Goal: Task Accomplishment & Management: Complete application form

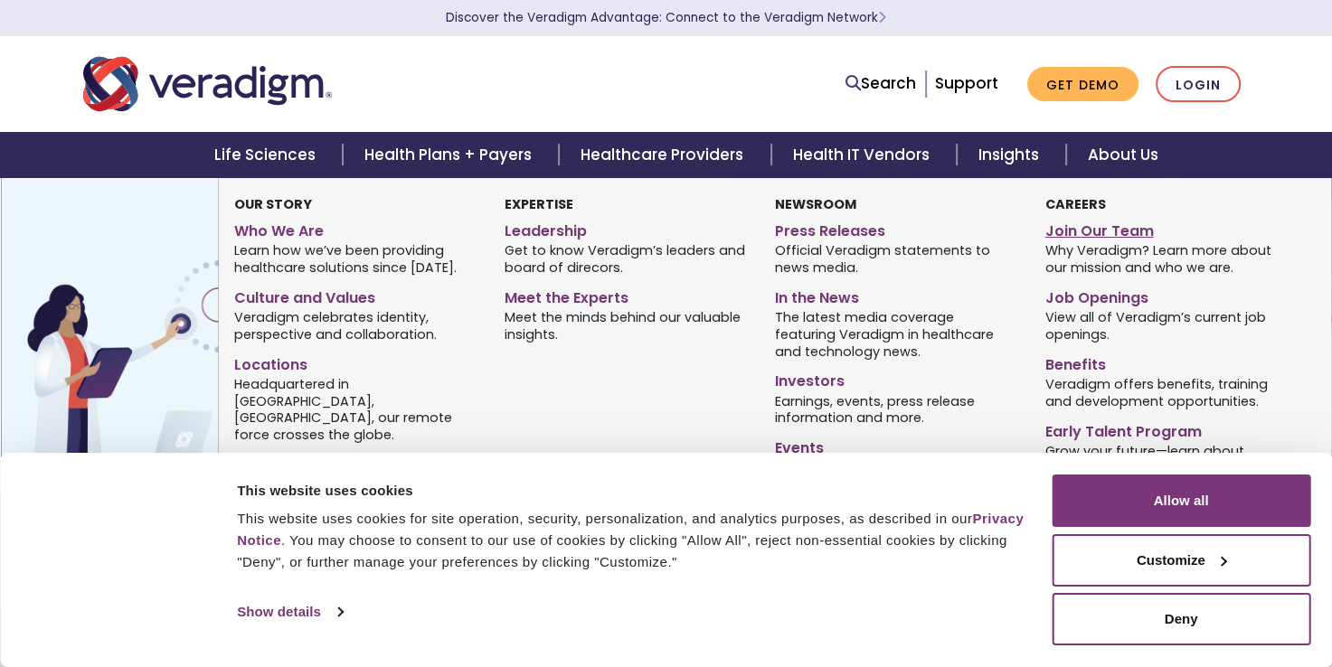
click at [1073, 226] on link "Join Our Team" at bounding box center [1165, 228] width 243 height 26
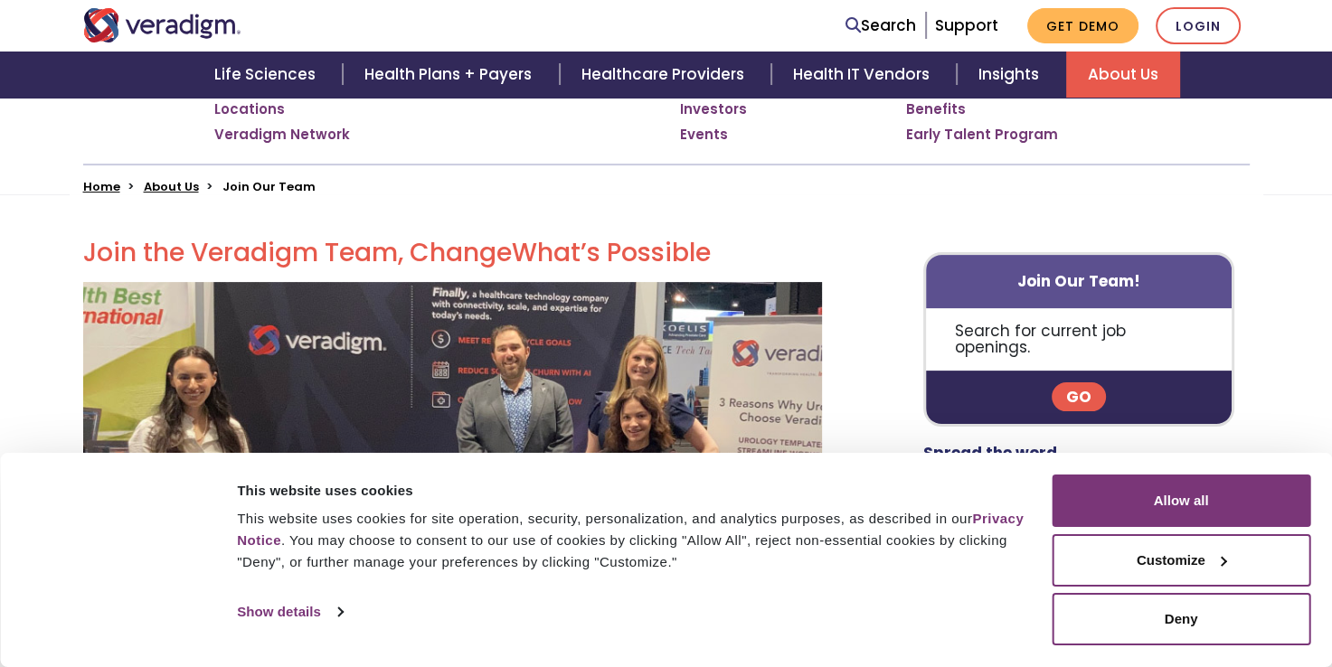
scroll to position [401, 0]
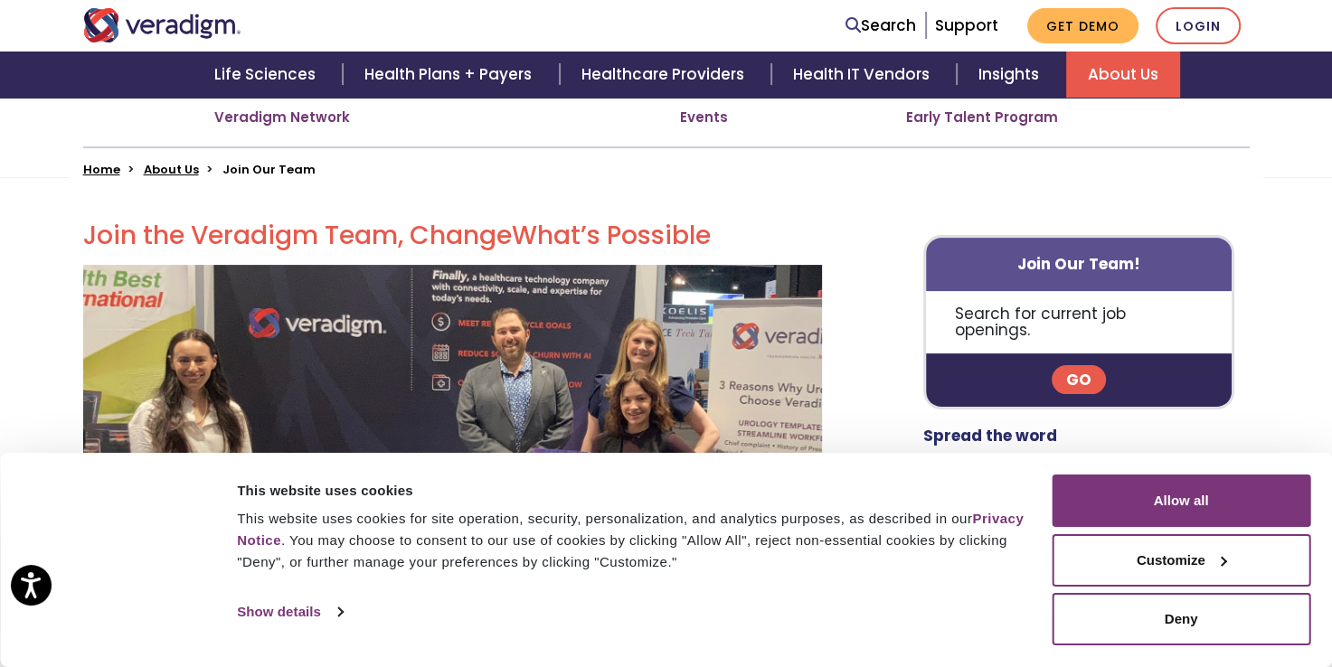
click at [1070, 365] on link "Go" at bounding box center [1078, 379] width 54 height 29
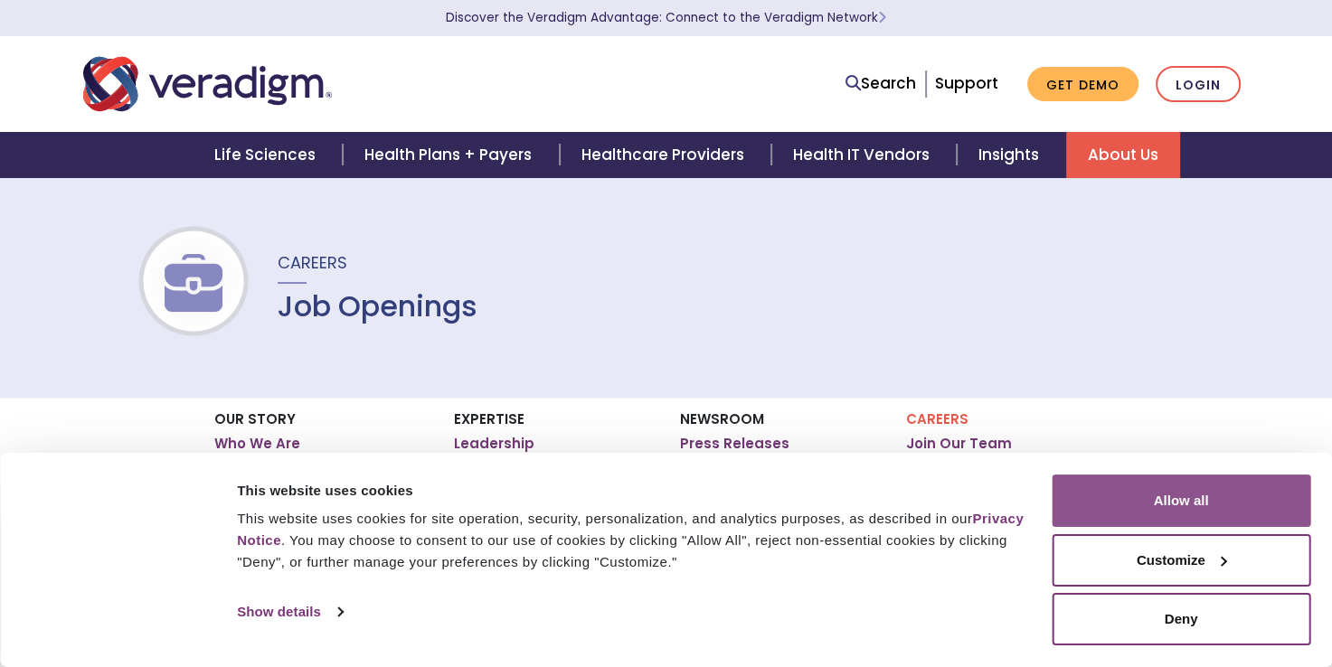
click at [1219, 511] on button "Allow all" at bounding box center [1180, 501] width 259 height 52
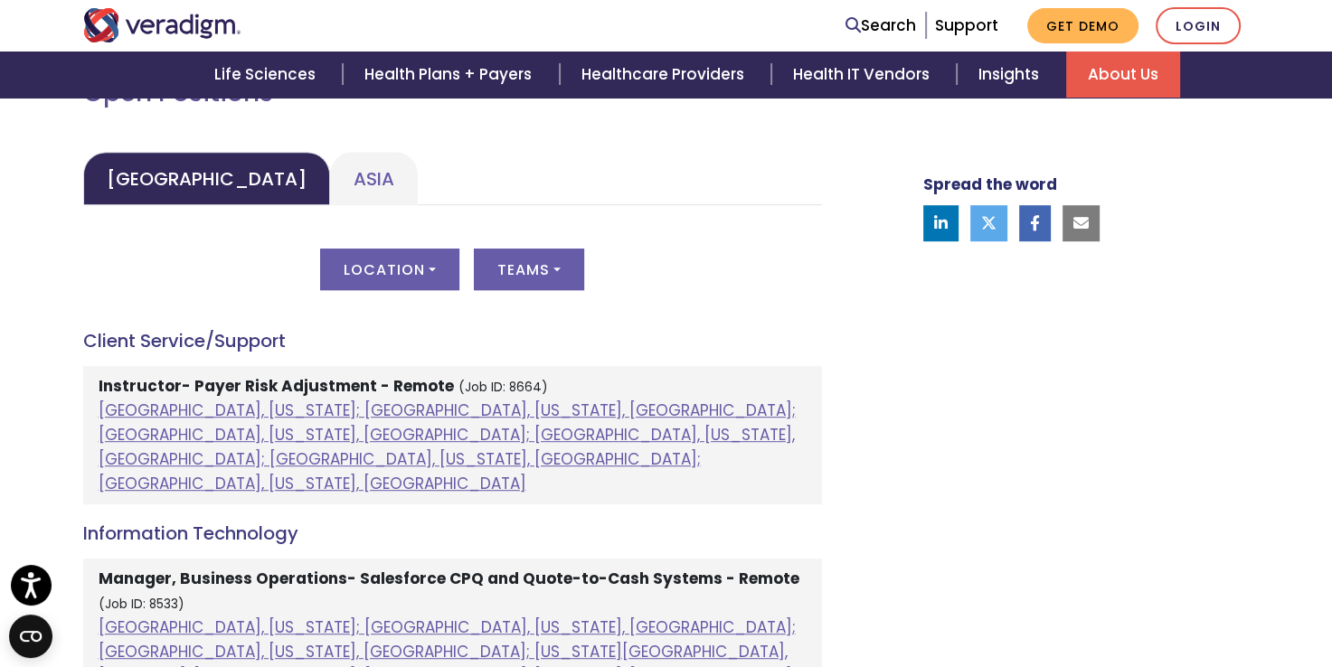
scroll to position [875, 0]
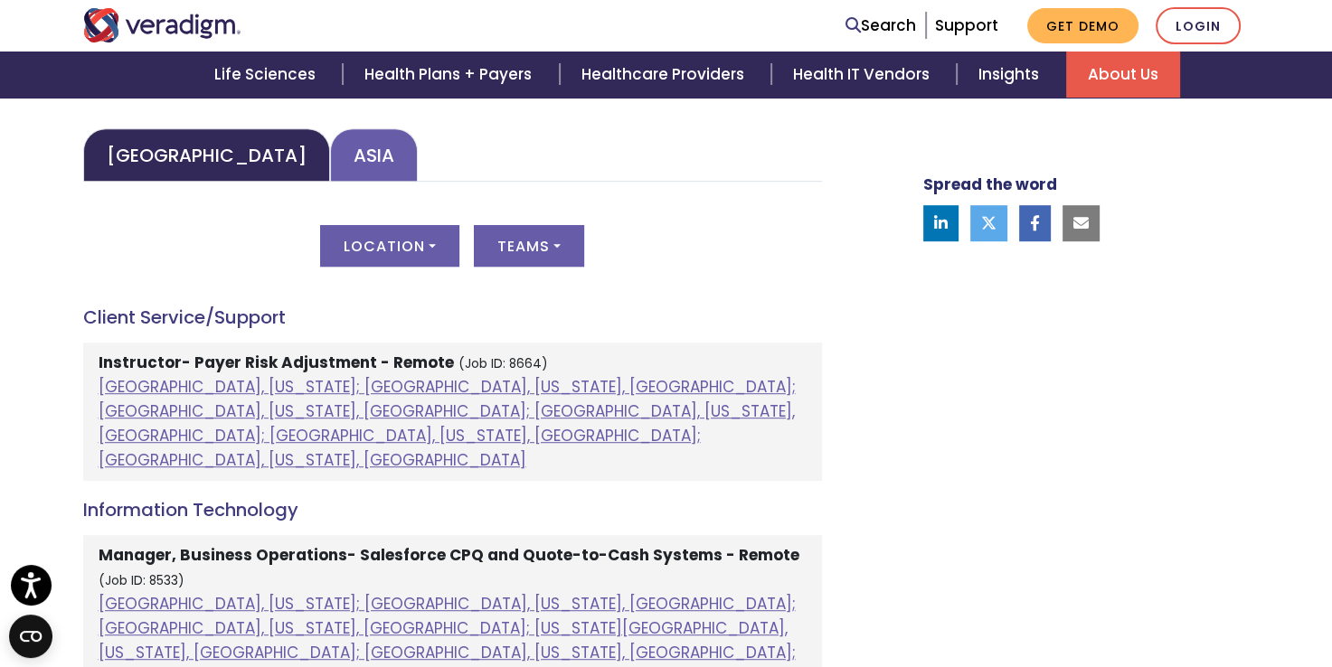
click at [330, 157] on link "Asia" at bounding box center [374, 154] width 88 height 53
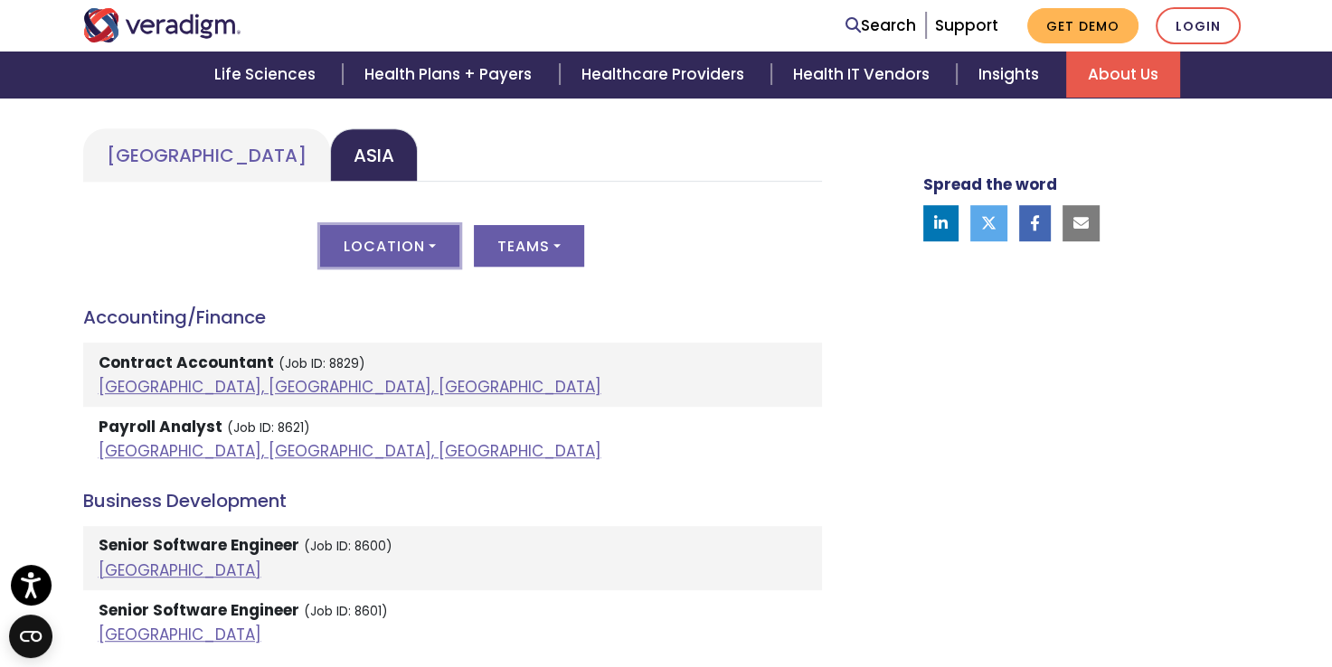
click at [351, 250] on button "Location" at bounding box center [389, 246] width 139 height 42
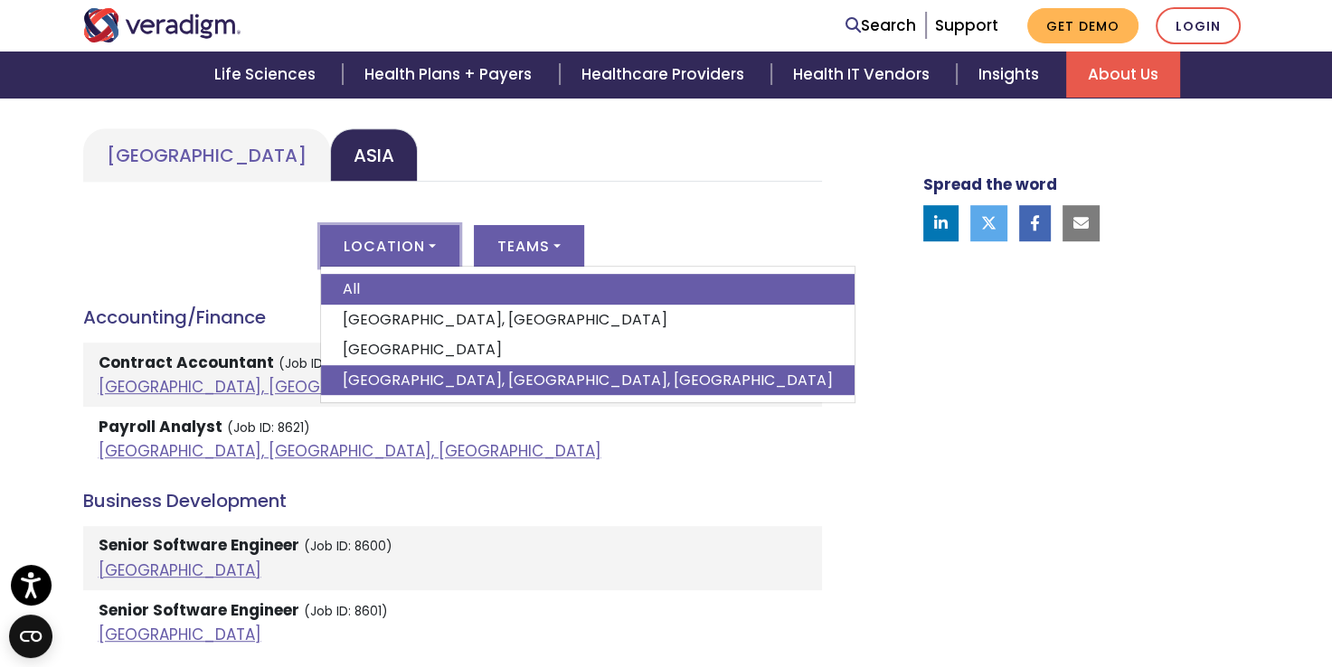
click at [467, 381] on link "Pune, Maharashtra, India" at bounding box center [587, 380] width 533 height 31
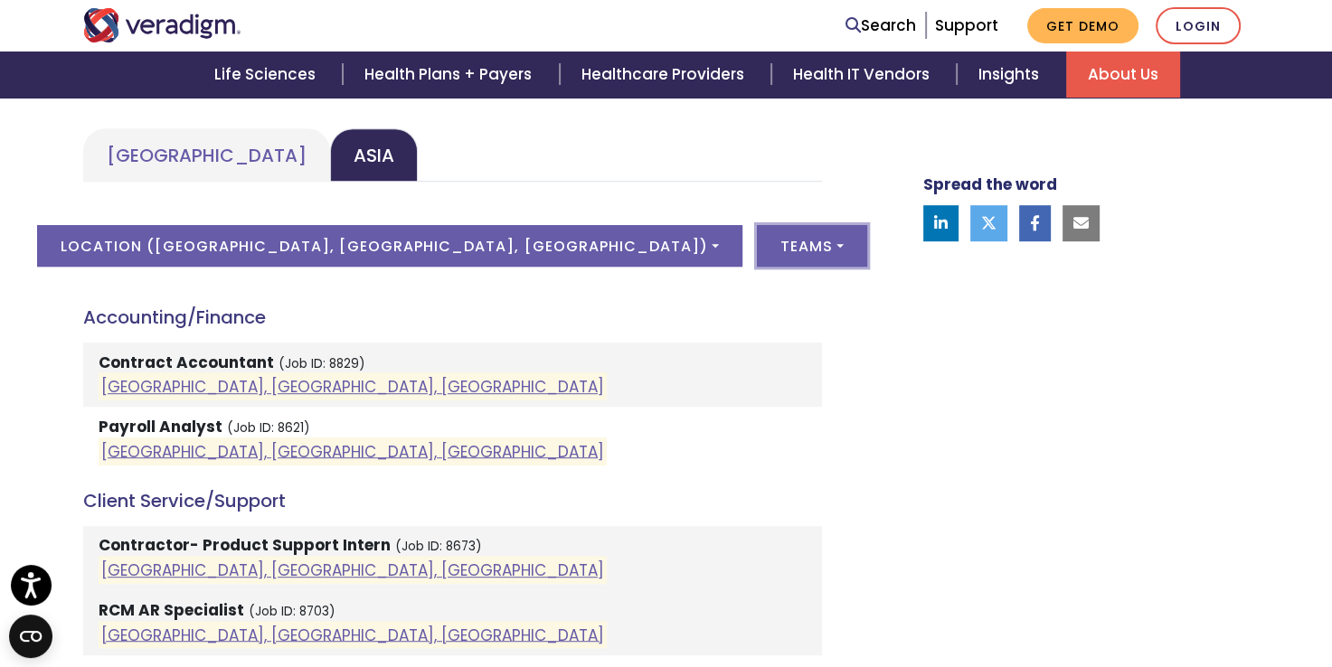
click at [757, 243] on button "Teams" at bounding box center [812, 246] width 110 height 42
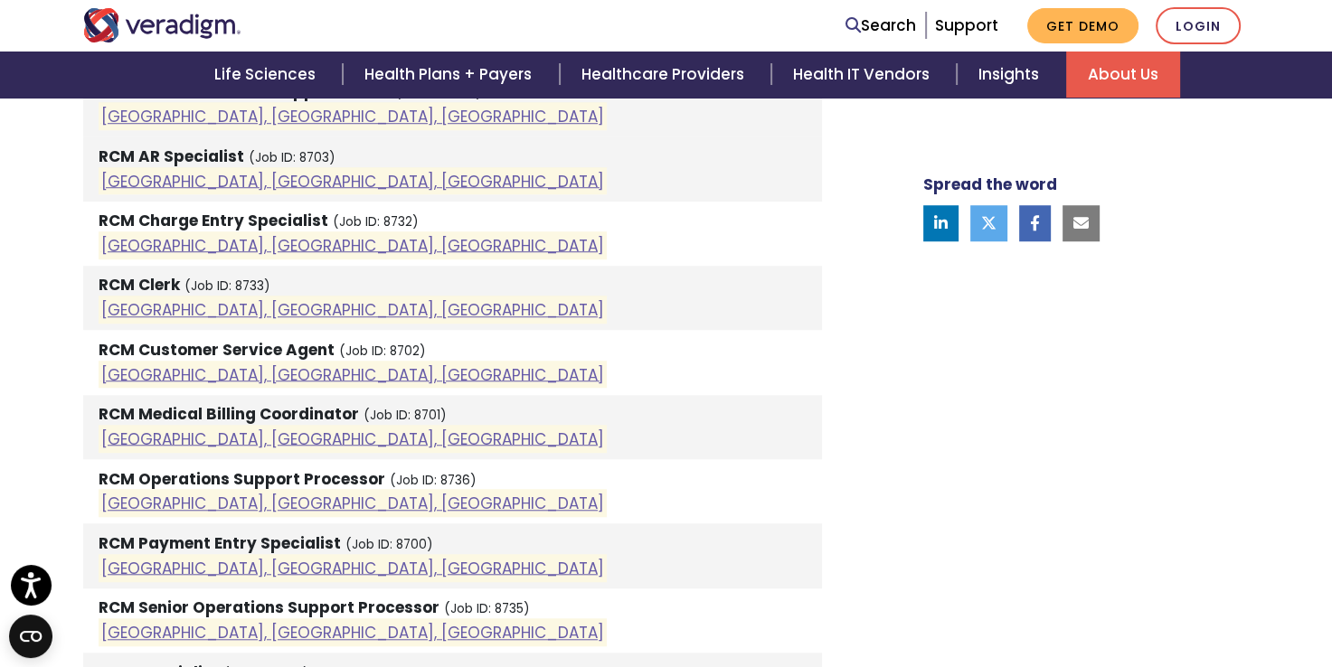
scroll to position [1333, 0]
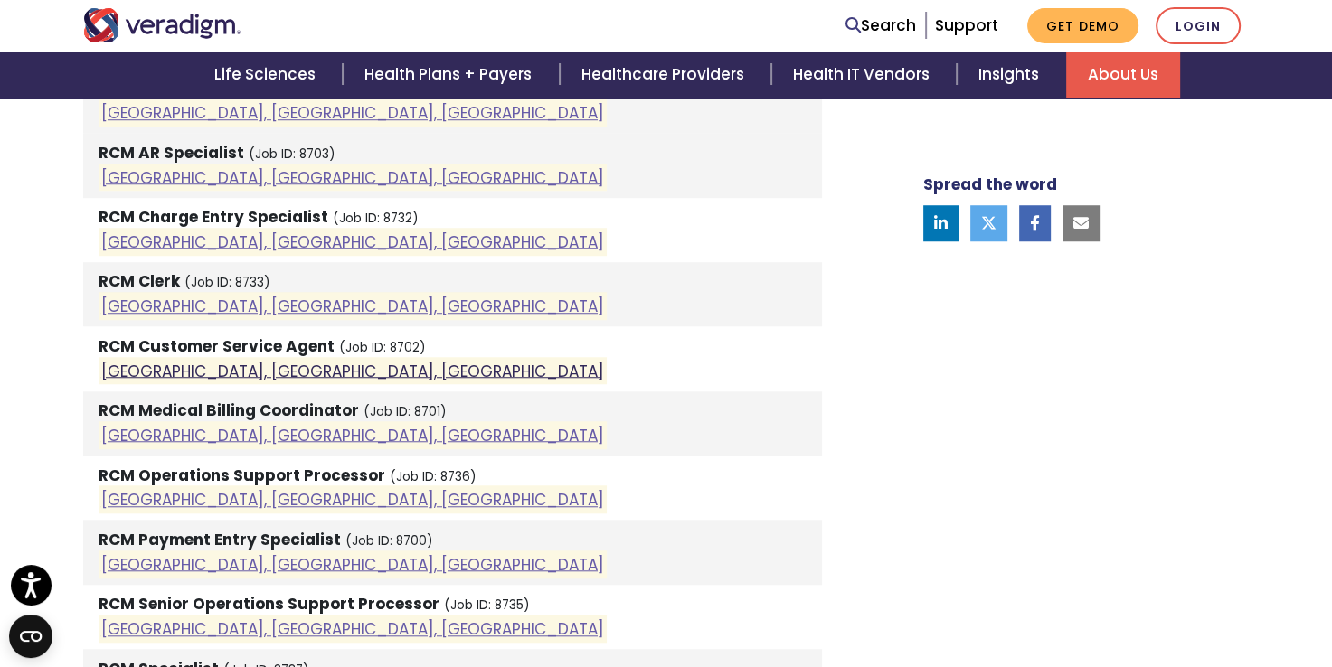
click at [171, 364] on link "Pune, Maharashtra, India" at bounding box center [352, 371] width 503 height 22
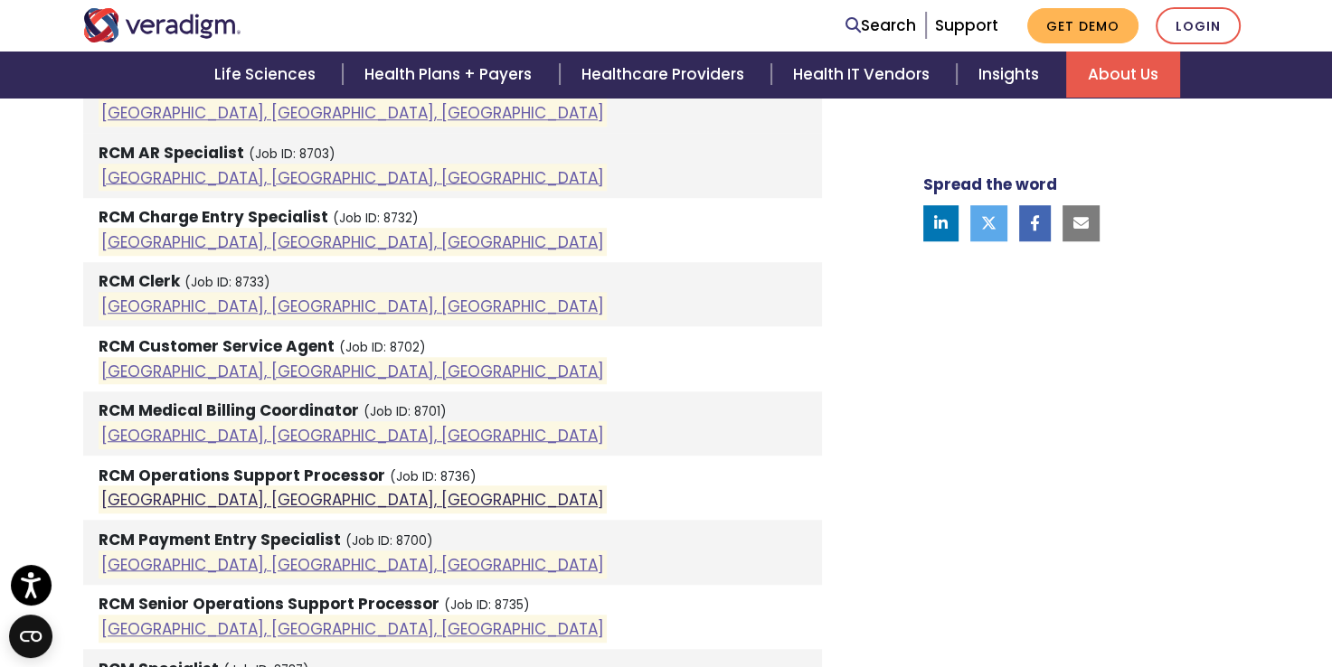
click at [212, 496] on link "Pune, Maharashtra, India" at bounding box center [352, 500] width 503 height 22
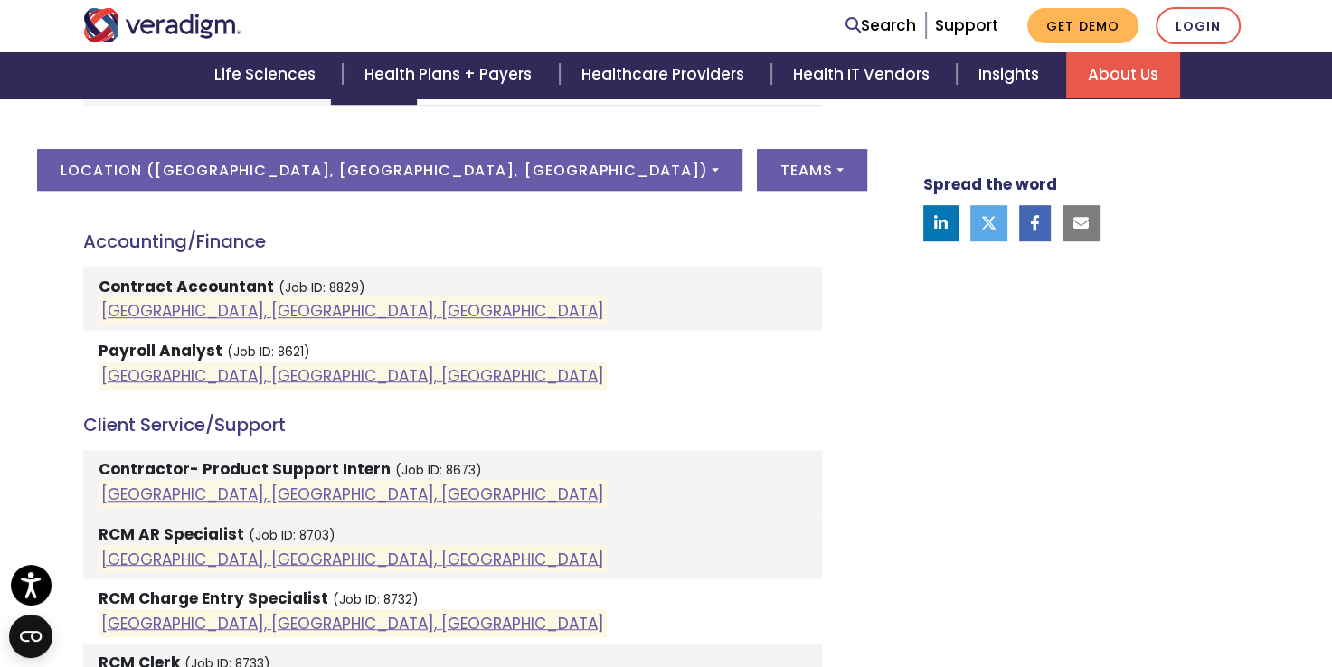
scroll to position [955, 0]
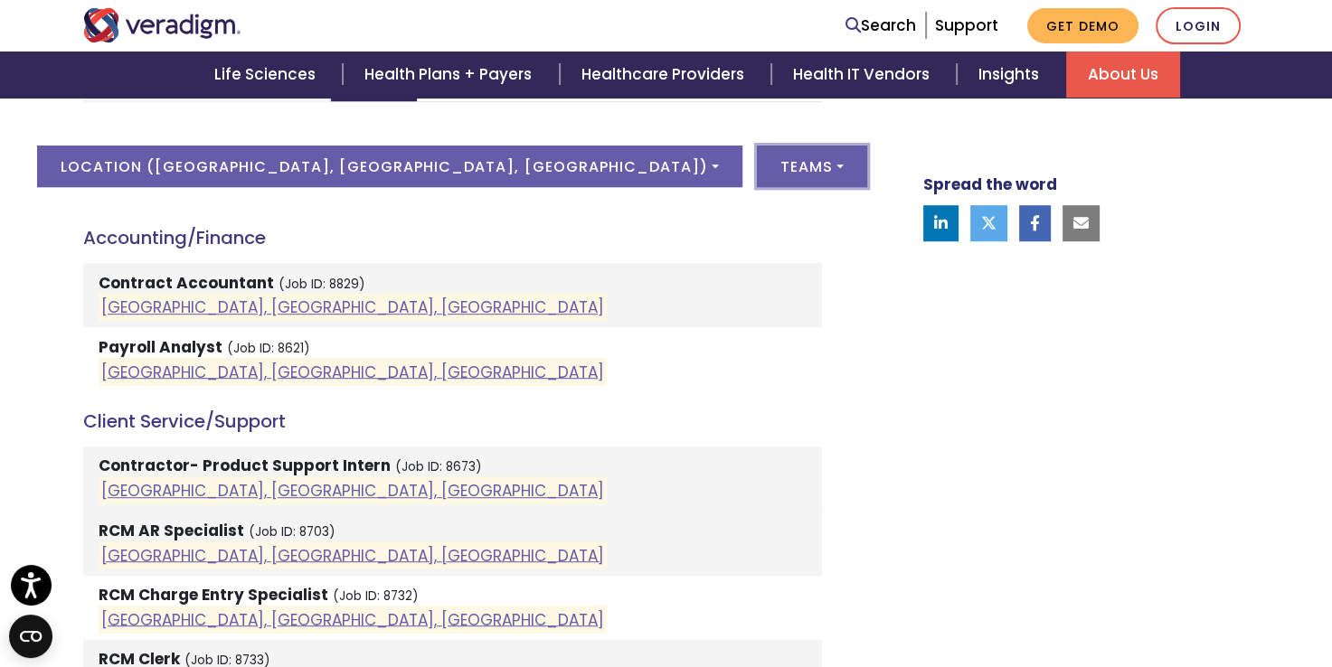
click at [757, 165] on button "Teams" at bounding box center [812, 167] width 110 height 42
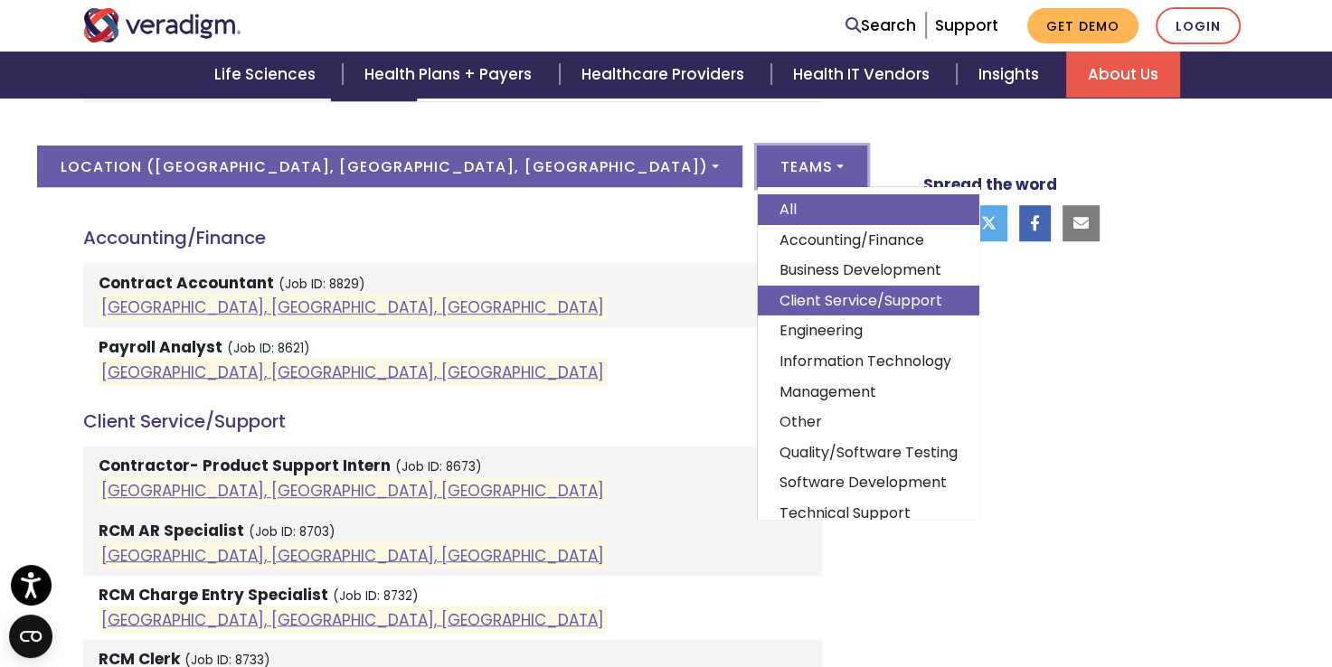
click at [758, 309] on link "Client Service/Support" at bounding box center [869, 301] width 222 height 31
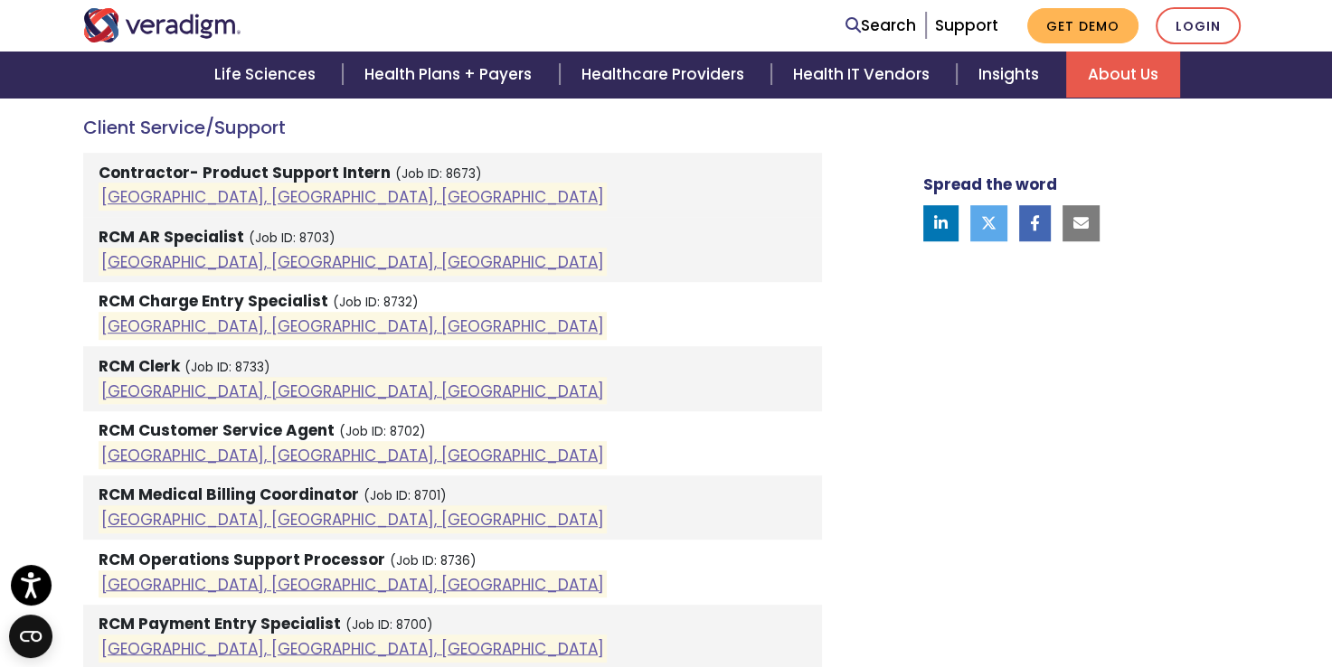
scroll to position [1060, 0]
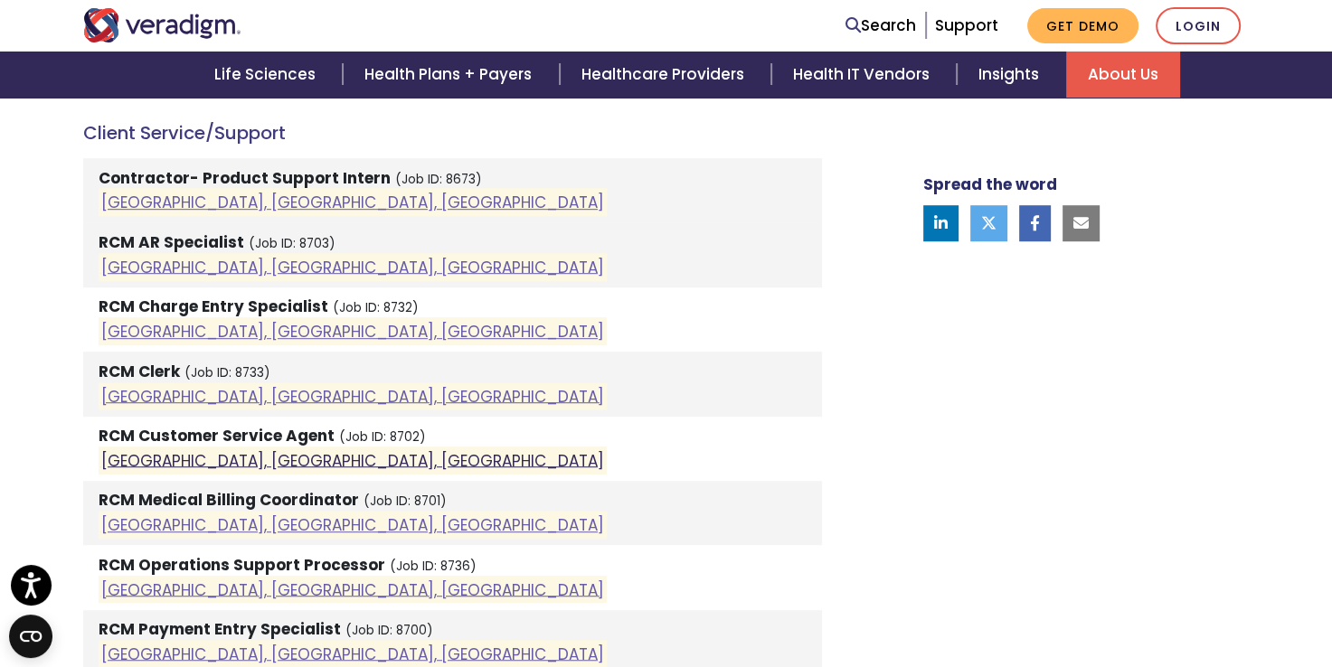
click at [164, 453] on link "Pune, Maharashtra, India" at bounding box center [352, 460] width 503 height 22
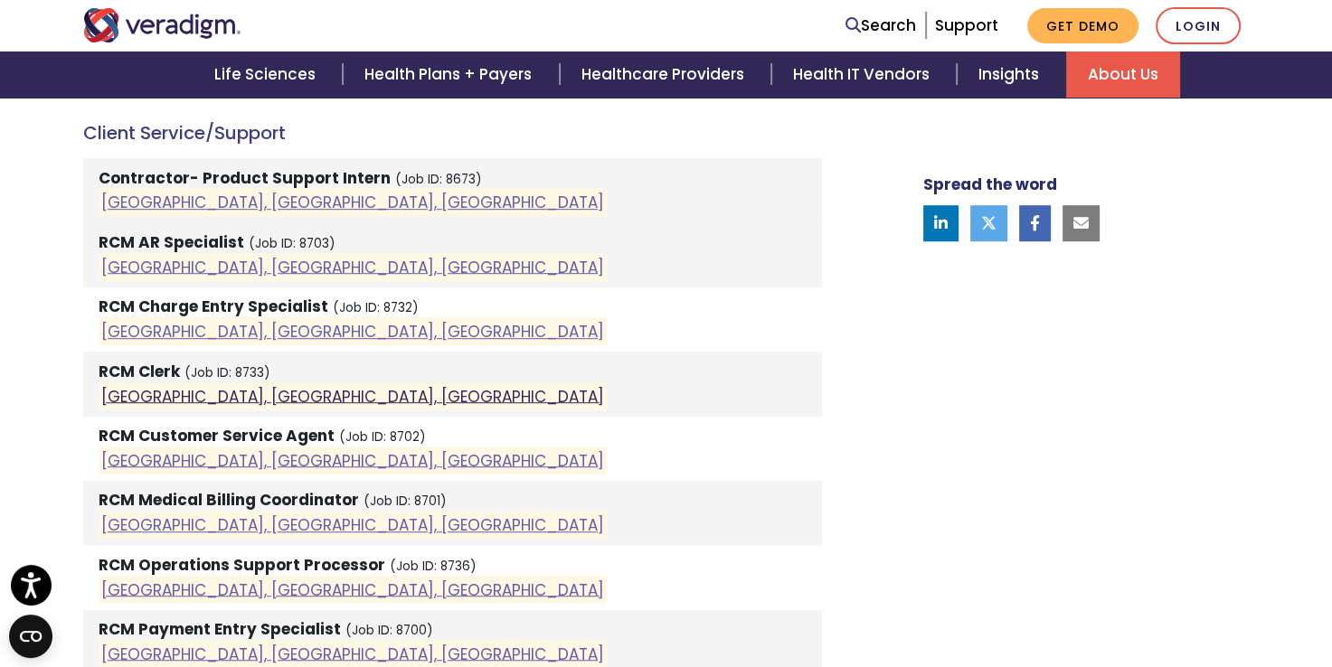
click at [163, 398] on link "Pune, Maharashtra, India" at bounding box center [352, 396] width 503 height 22
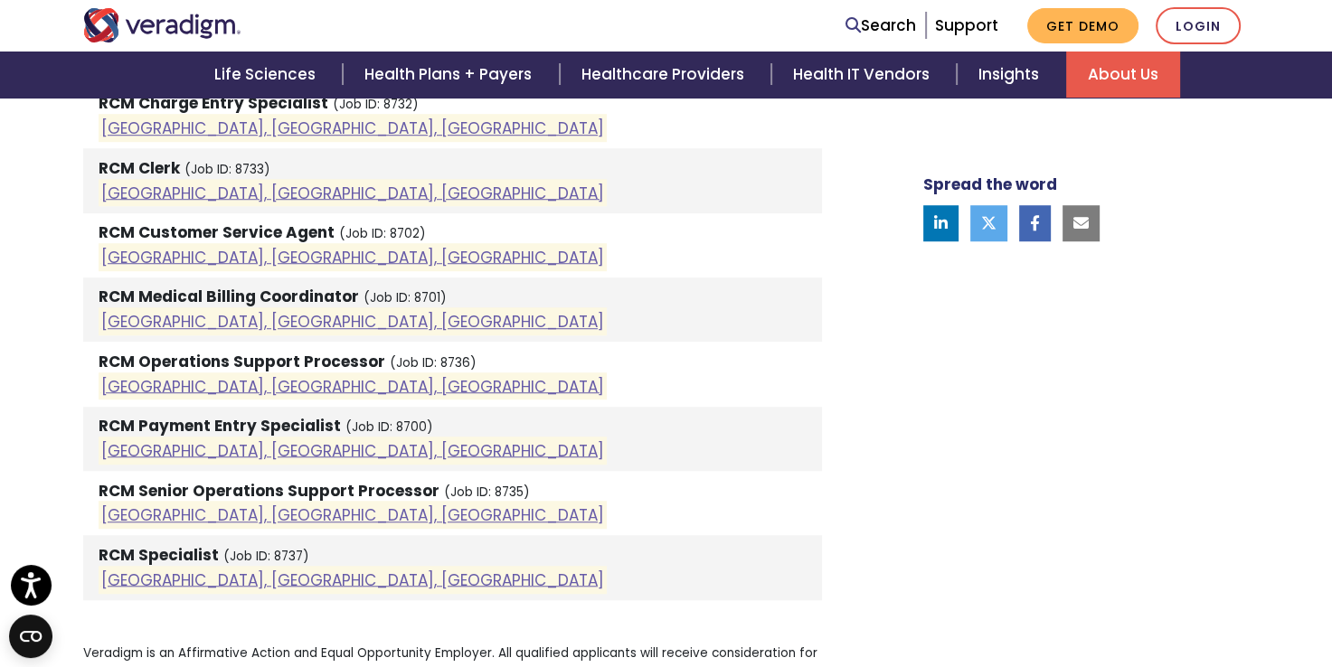
scroll to position [1278, 0]
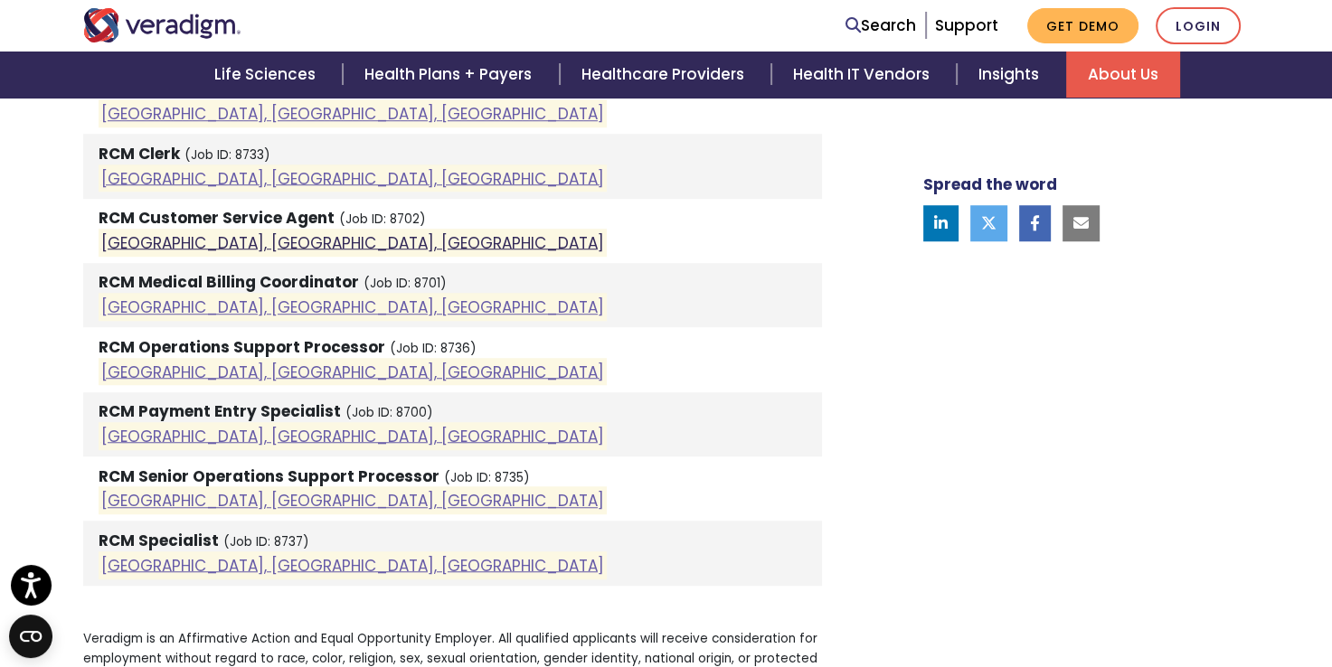
click at [229, 246] on link "Pune, Maharashtra, India" at bounding box center [352, 242] width 503 height 22
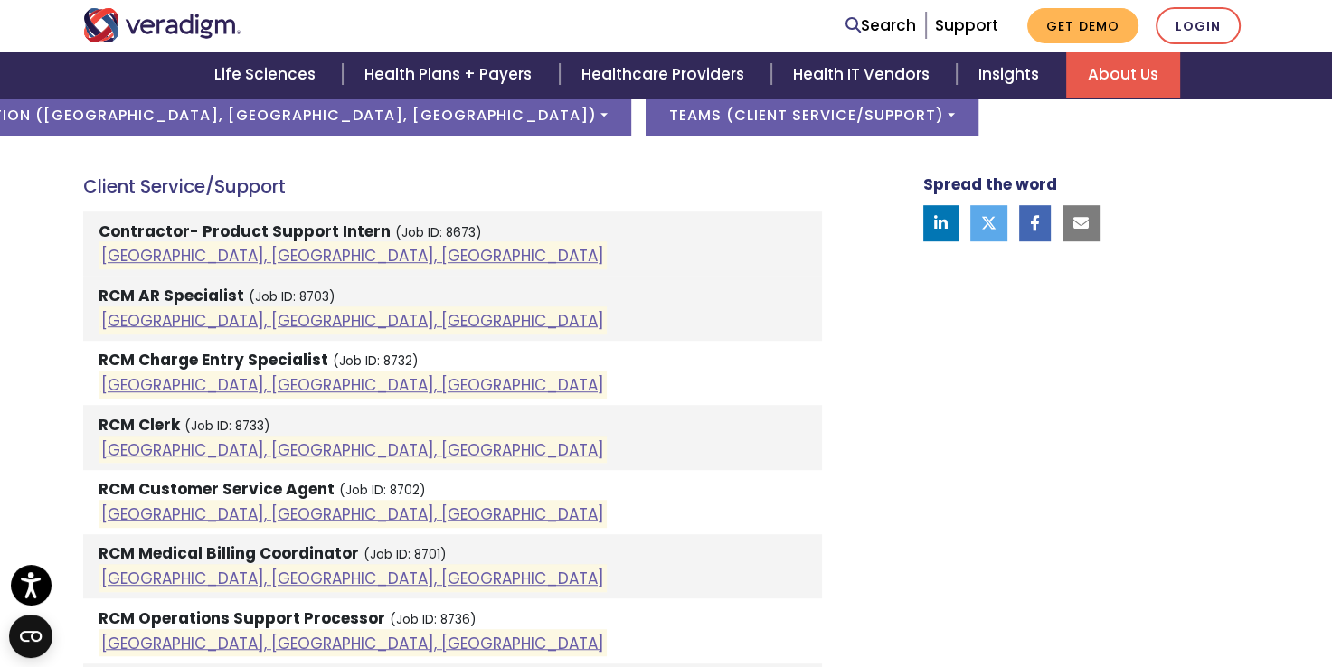
scroll to position [991, 0]
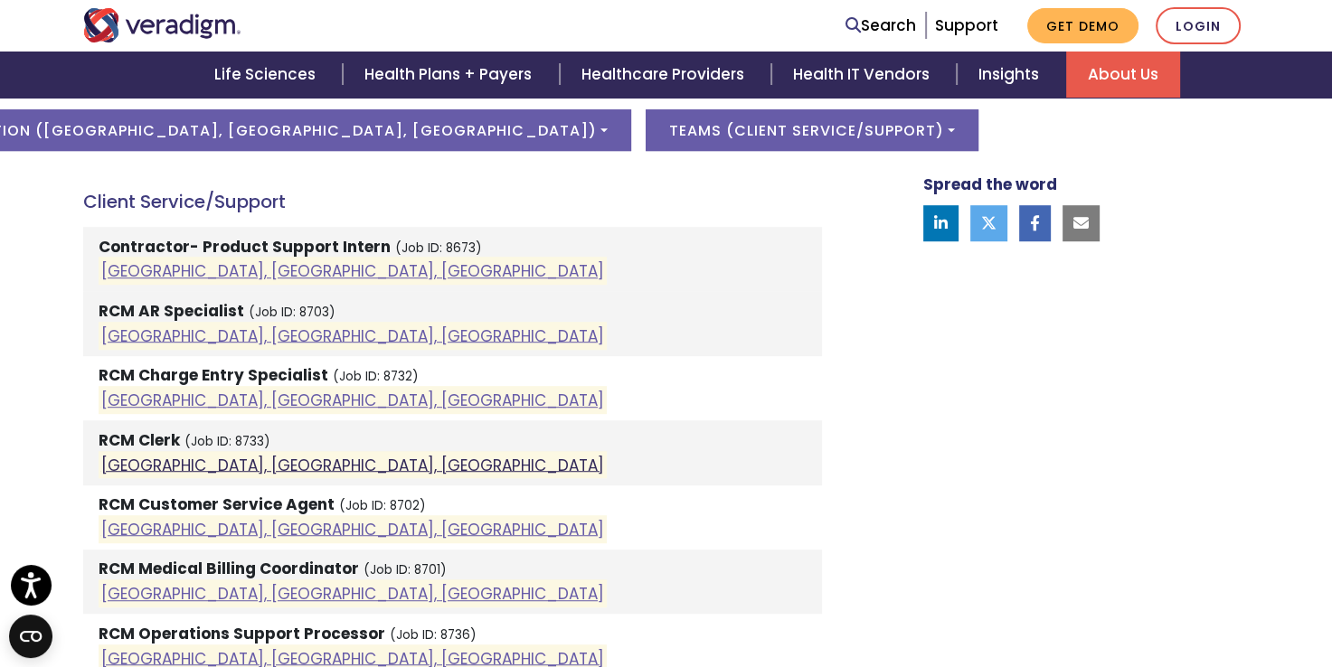
click at [184, 457] on link "Pune, Maharashtra, India" at bounding box center [352, 465] width 503 height 22
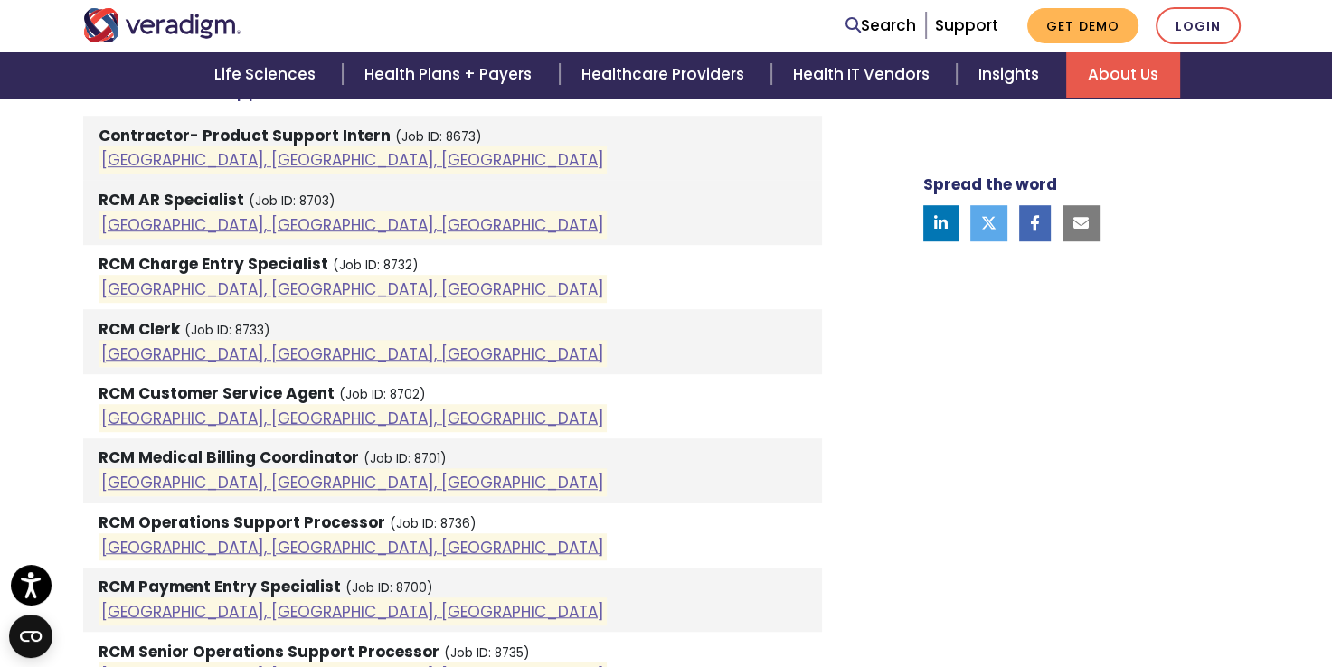
scroll to position [1122, 0]
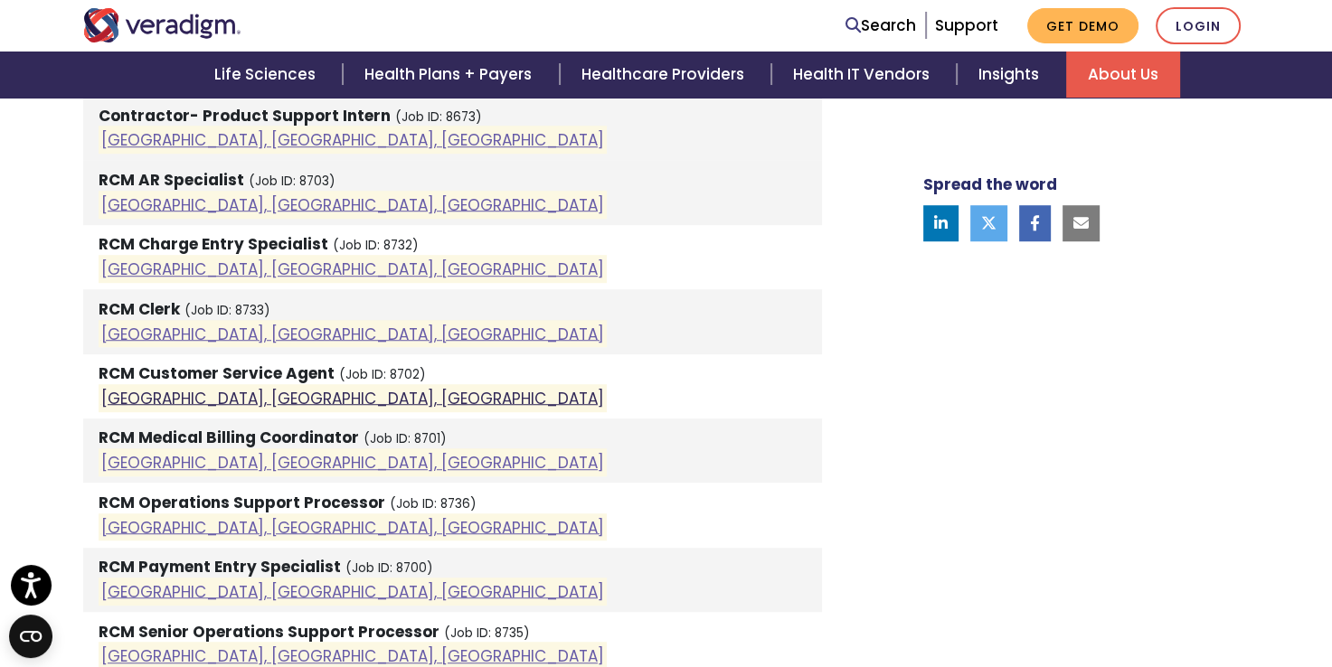
click at [217, 400] on link "Pune, Maharashtra, India" at bounding box center [352, 398] width 503 height 22
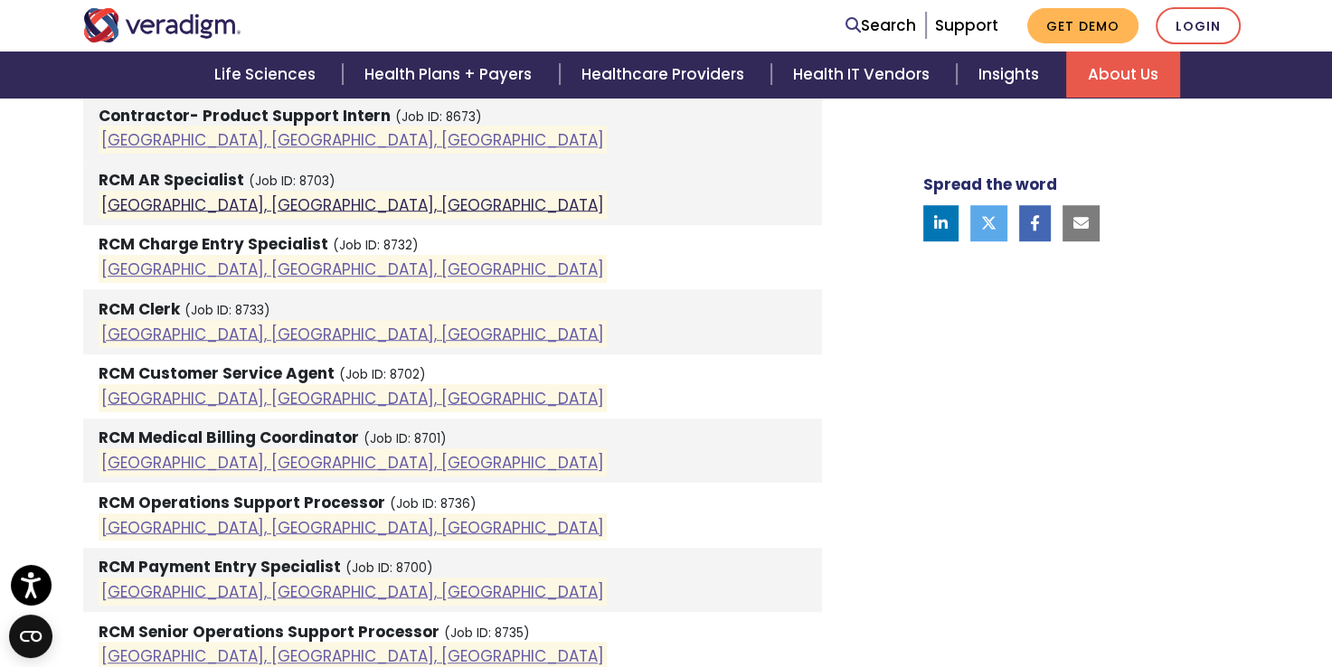
click at [206, 204] on link "Pune, Maharashtra, India" at bounding box center [352, 204] width 503 height 22
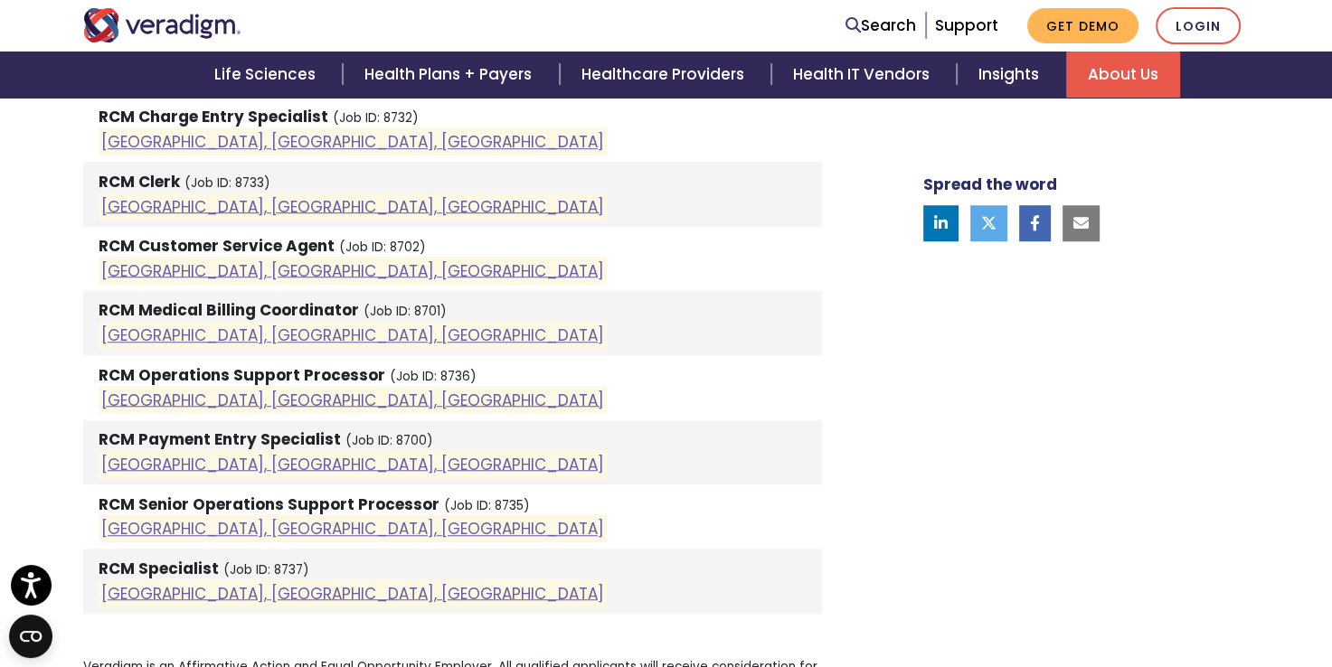
scroll to position [1268, 0]
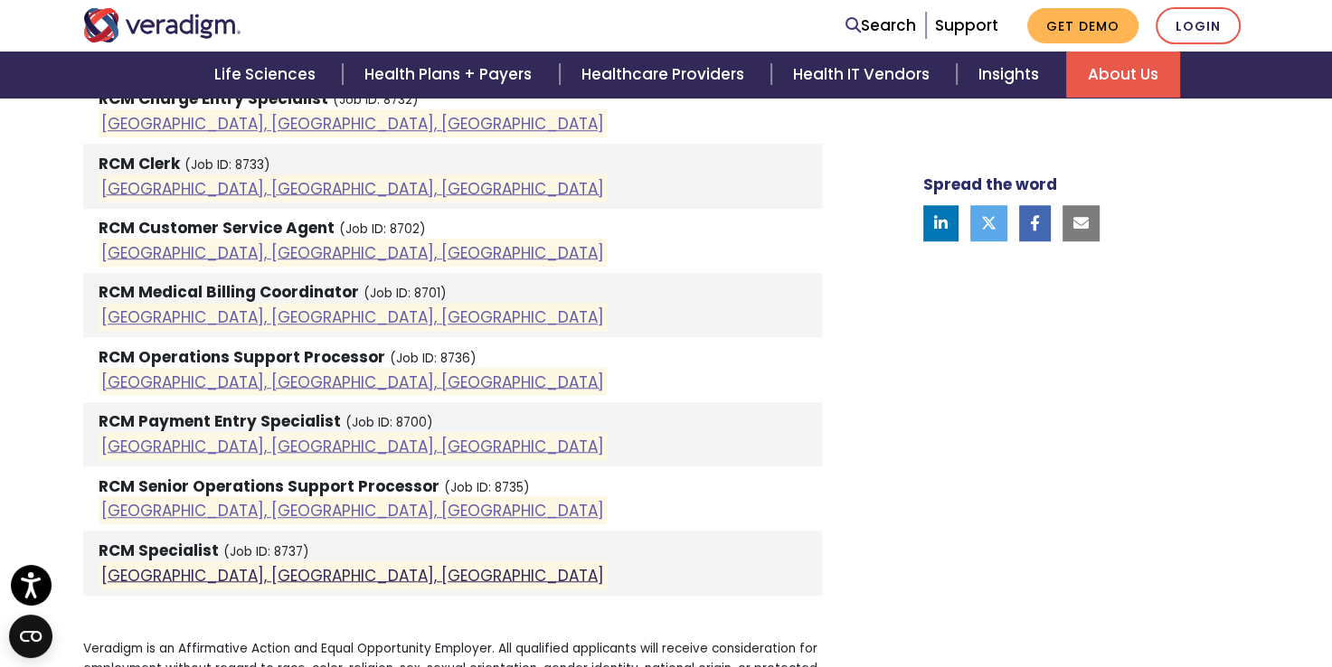
click at [180, 575] on link "Pune, Maharashtra, India" at bounding box center [352, 575] width 503 height 22
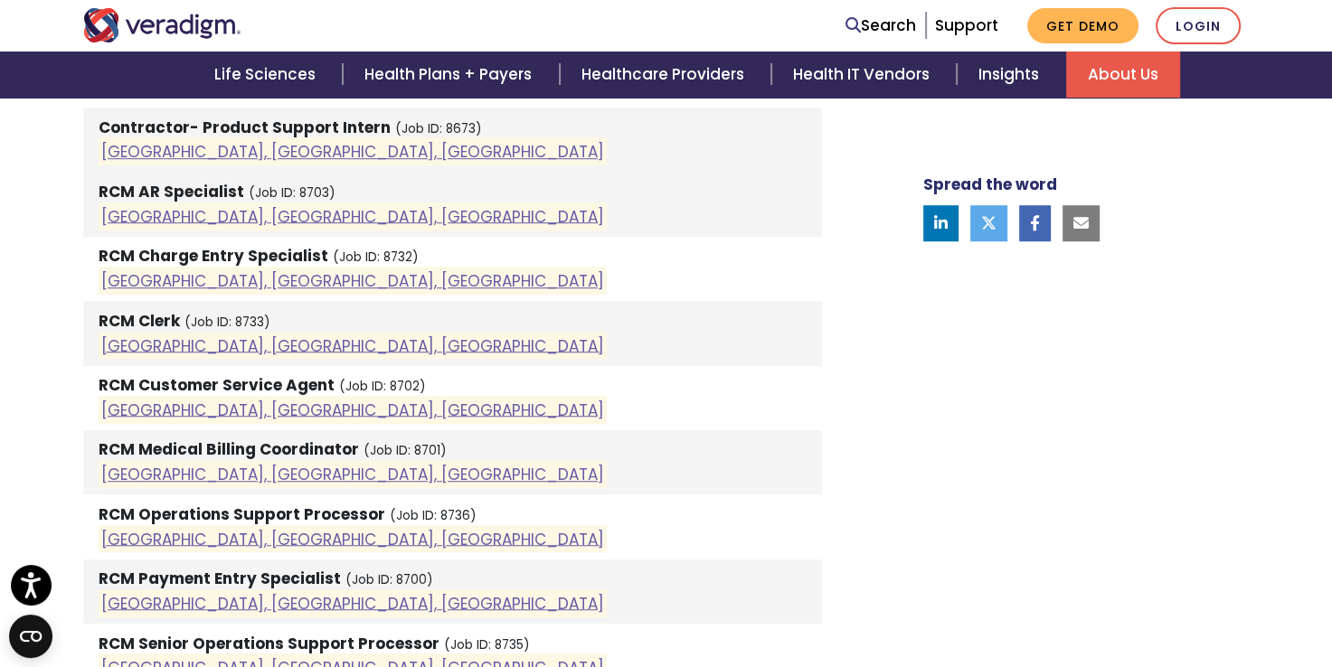
scroll to position [1075, 0]
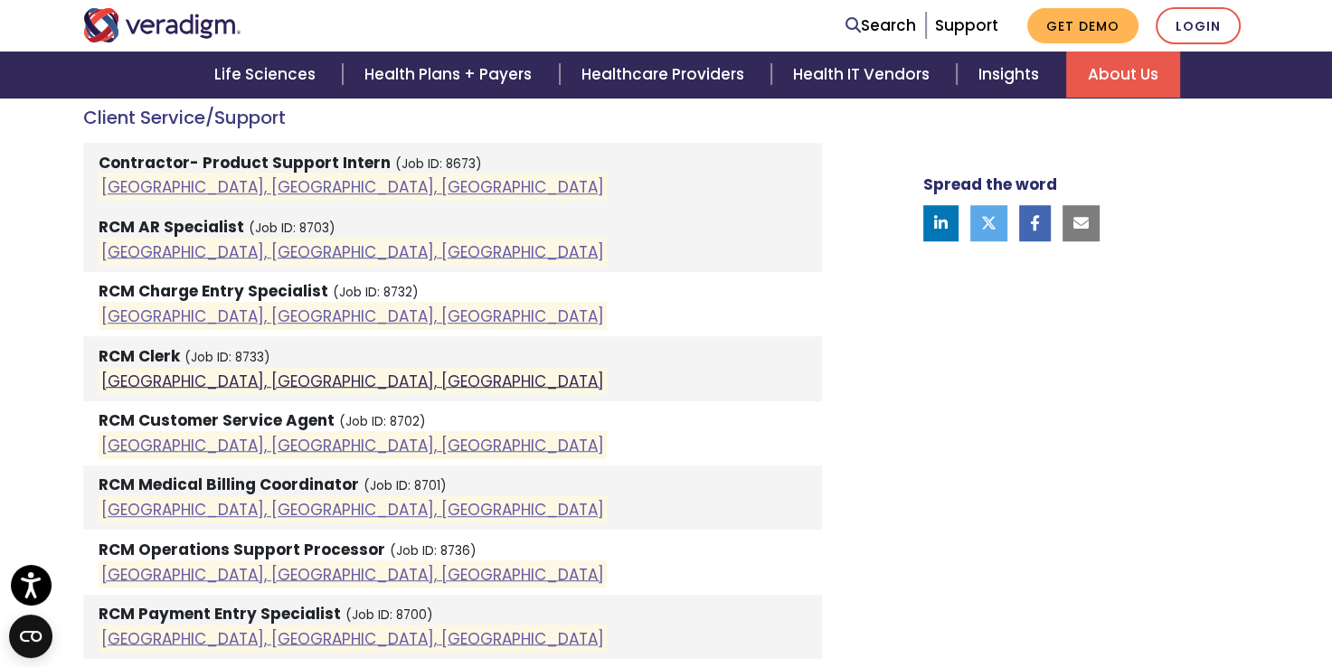
click at [183, 382] on link "Pune, Maharashtra, India" at bounding box center [352, 381] width 503 height 22
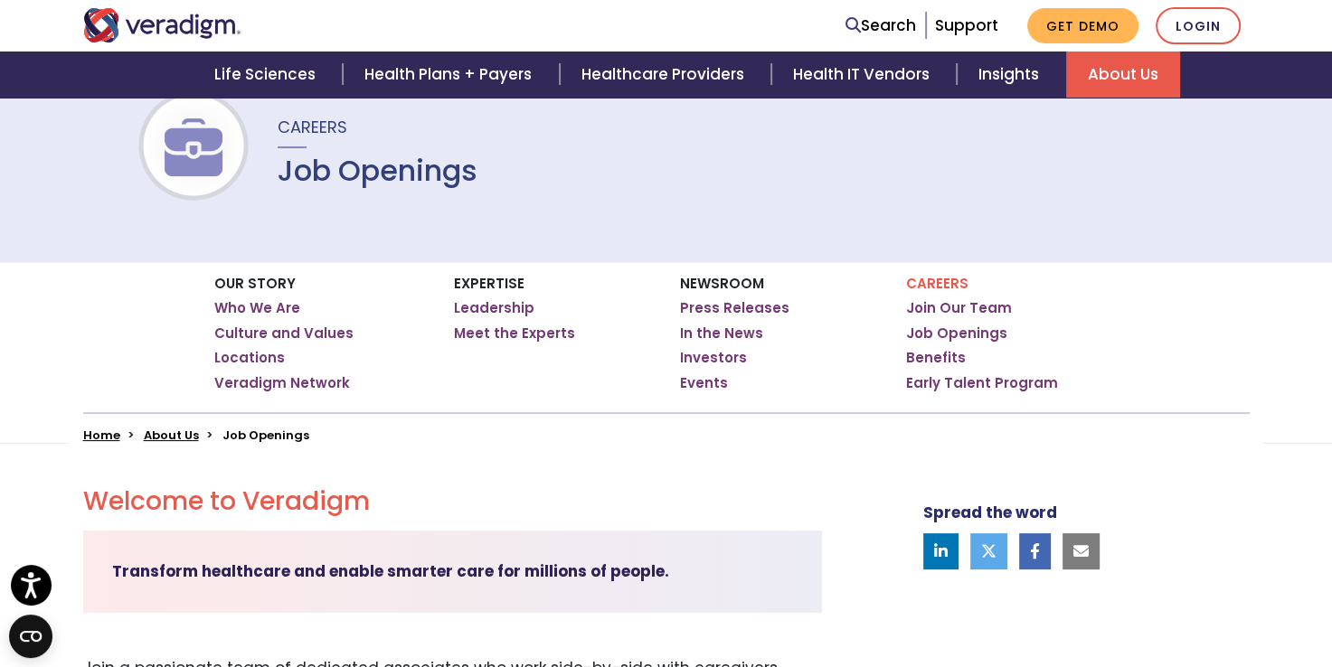
scroll to position [133, 0]
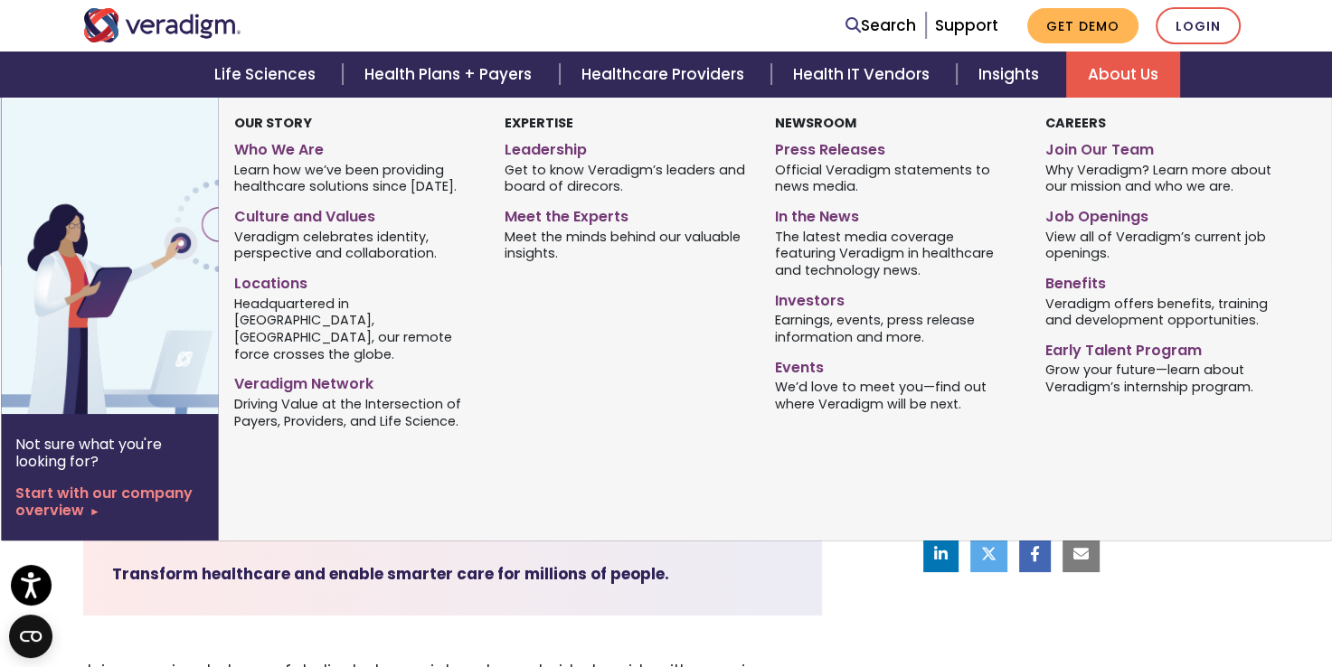
click at [1114, 85] on link "About Us" at bounding box center [1123, 75] width 114 height 46
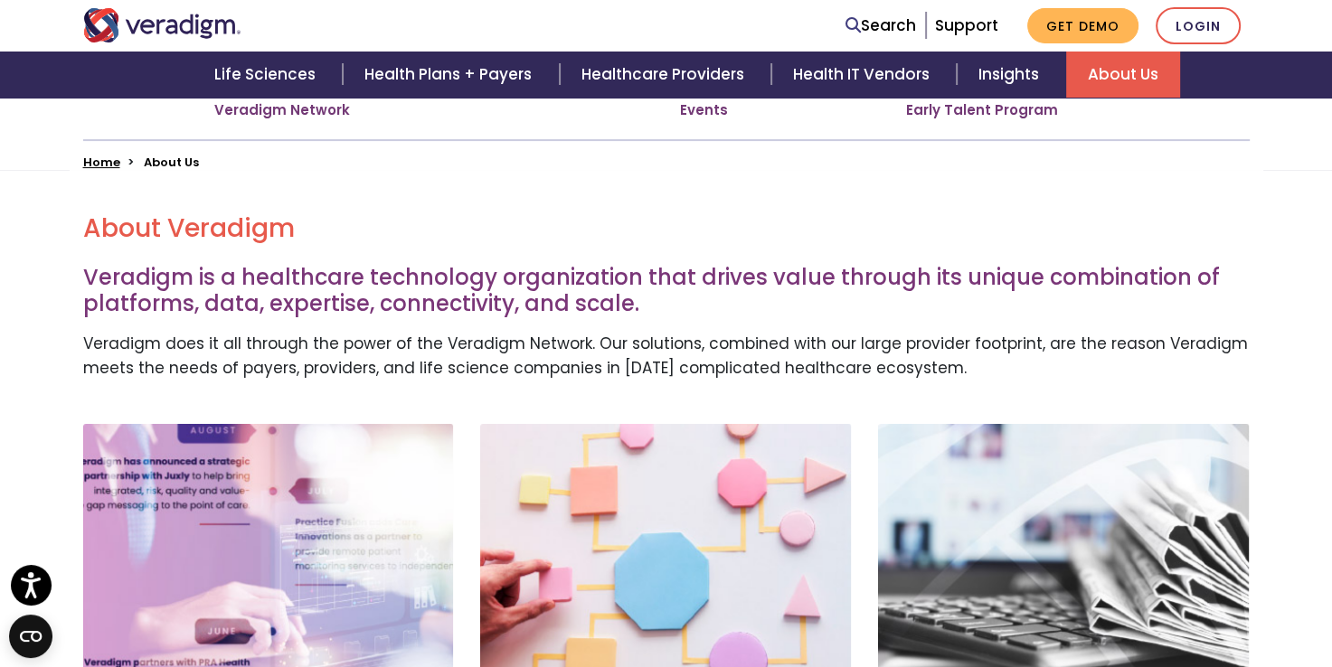
scroll to position [410, 0]
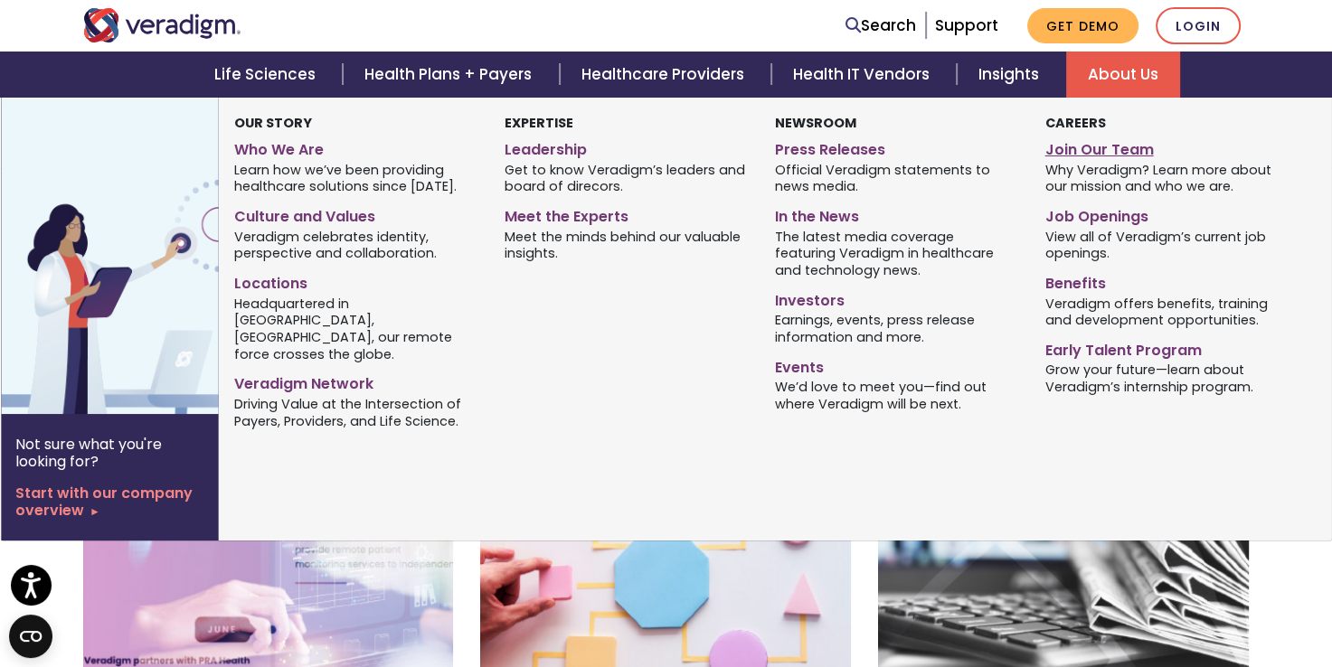
click at [1094, 157] on link "Join Our Team" at bounding box center [1165, 147] width 243 height 26
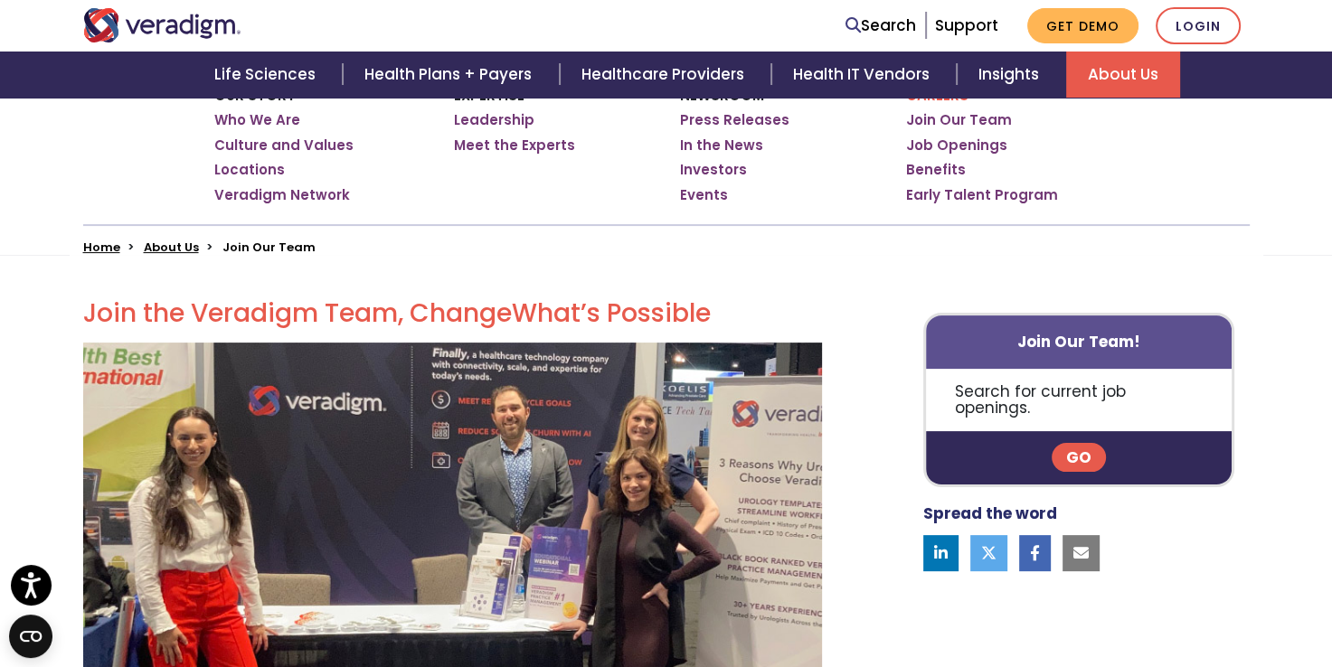
scroll to position [346, 0]
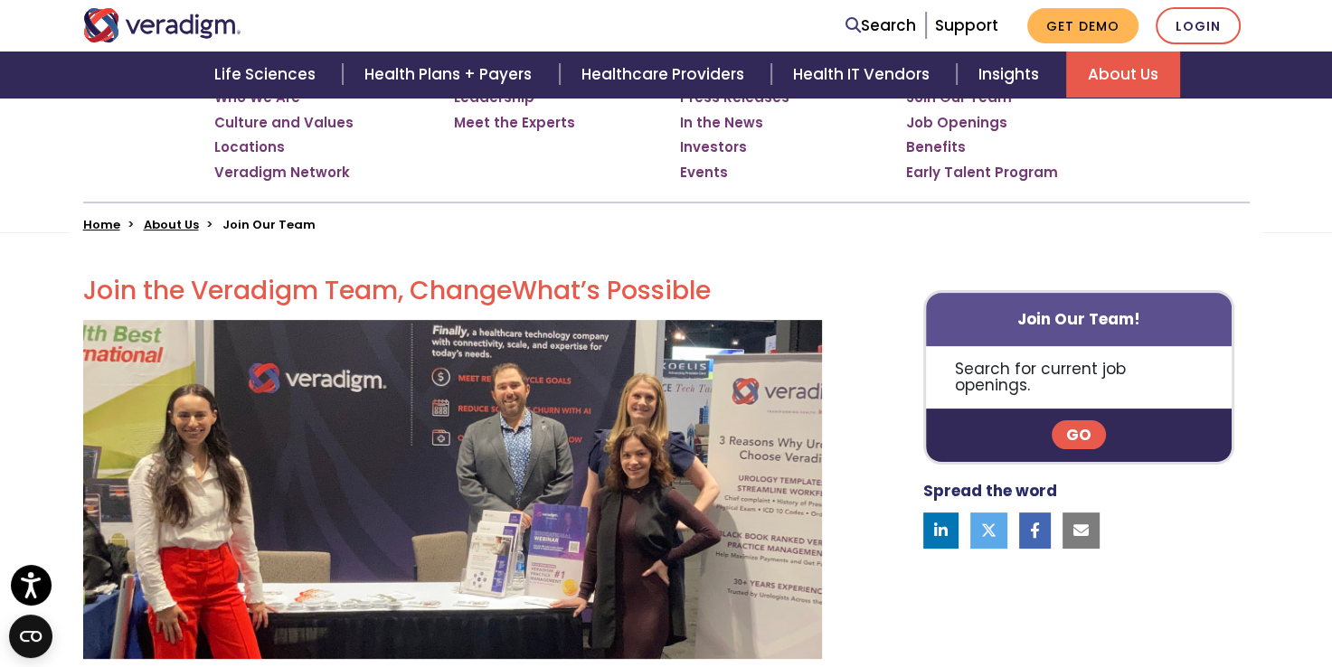
click at [1081, 420] on link "Go" at bounding box center [1078, 434] width 54 height 29
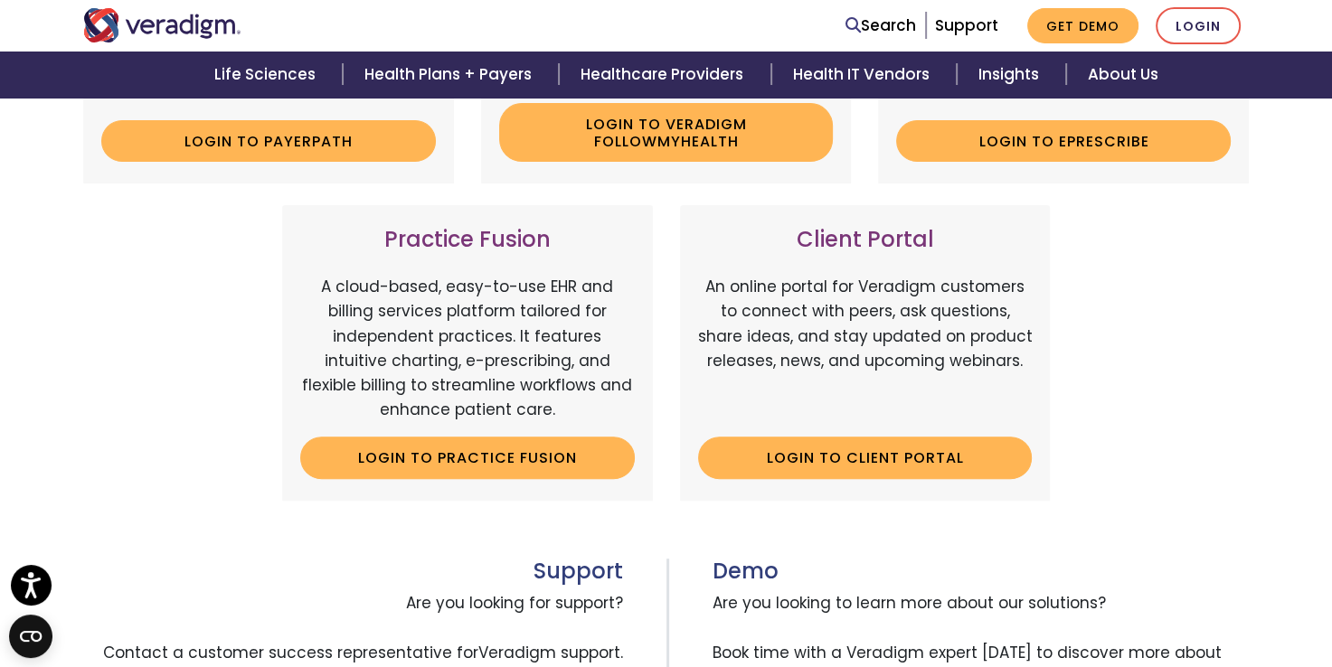
scroll to position [527, 0]
